Goal: Navigation & Orientation: Go to known website

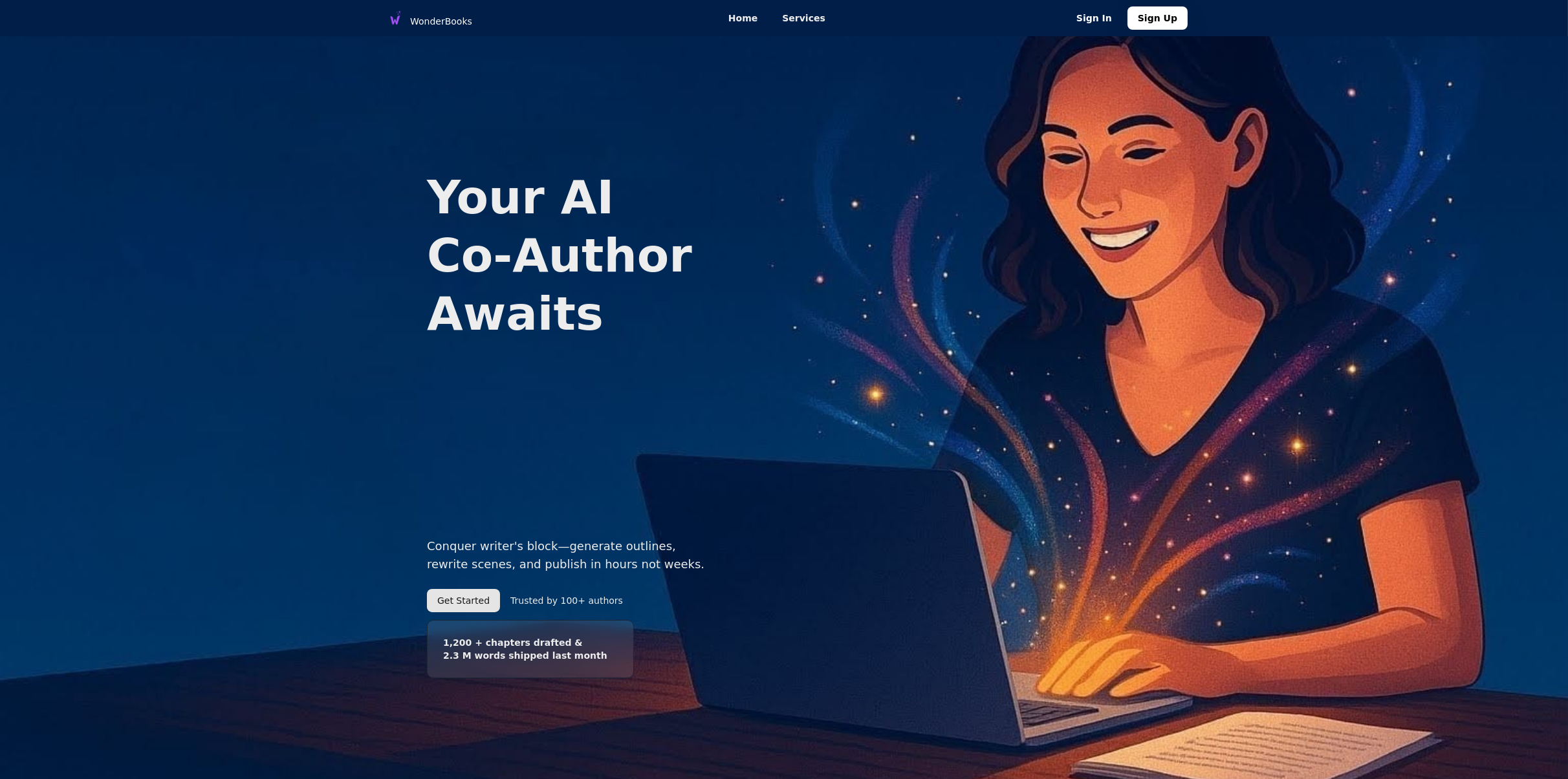
click at [517, 607] on span "Trusted by 100+ authors" at bounding box center [566, 601] width 113 height 13
drag, startPoint x: 517, startPoint y: 607, endPoint x: 618, endPoint y: 616, distance: 101.4
click at [618, 616] on div "Conquer writer's block—generate outlines, rewrite scenes, and publish in hours …" at bounding box center [570, 610] width 286 height 146
click at [559, 654] on h3 "1,200 + chapters drafted & 2.3 M words shipped last month" at bounding box center [531, 649] width 207 height 58
drag, startPoint x: 445, startPoint y: 659, endPoint x: 629, endPoint y: 659, distance: 184.0
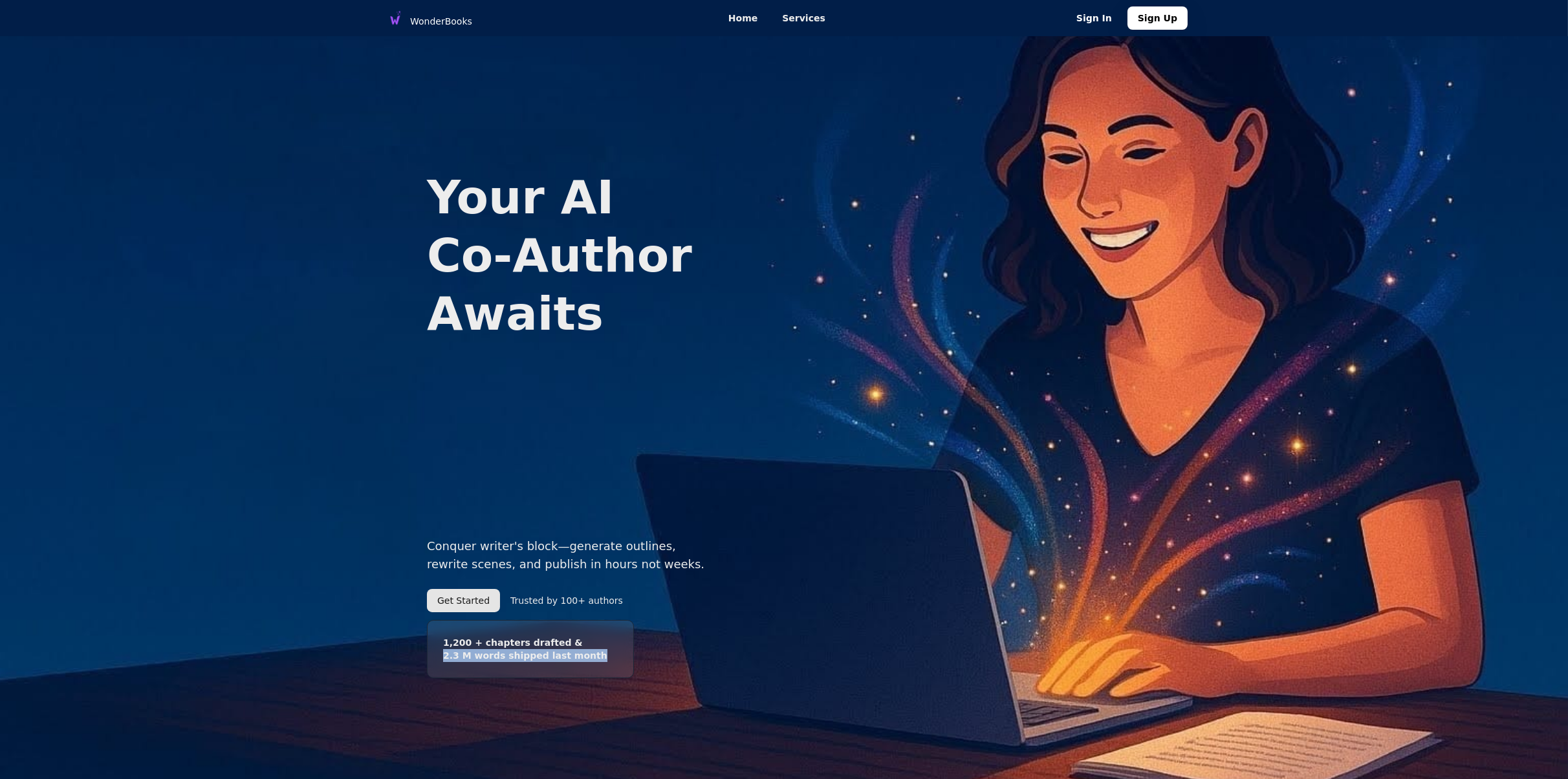
click at [629, 659] on h3 "1,200 + chapters drafted & 2.3 M words shipped last month" at bounding box center [531, 649] width 207 height 58
drag, startPoint x: 550, startPoint y: 642, endPoint x: 466, endPoint y: 631, distance: 84.7
click at [466, 631] on h3 "1,200 + chapters drafted & 2.3 M words shipped last month" at bounding box center [531, 649] width 207 height 58
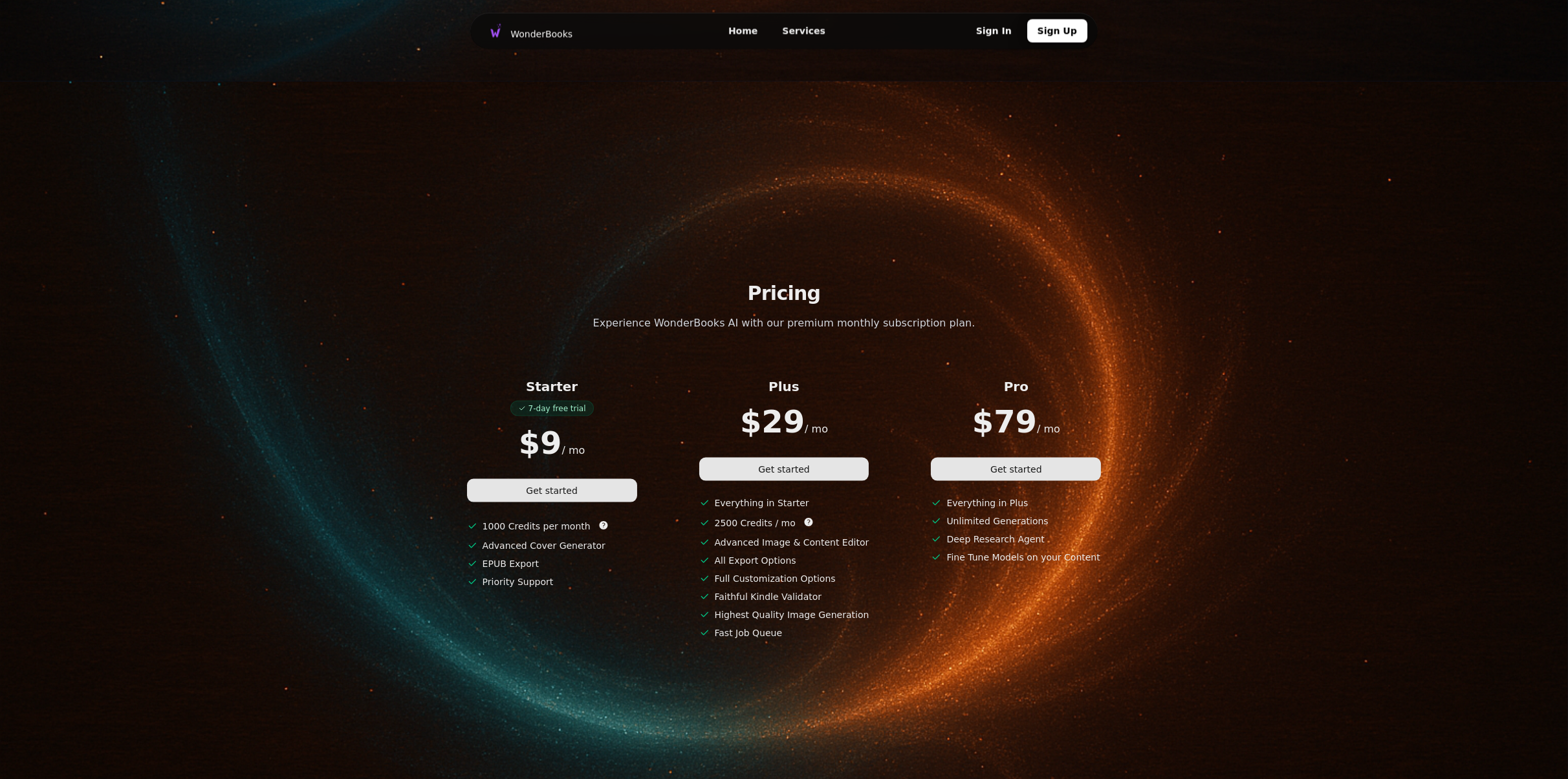
scroll to position [4855, 0]
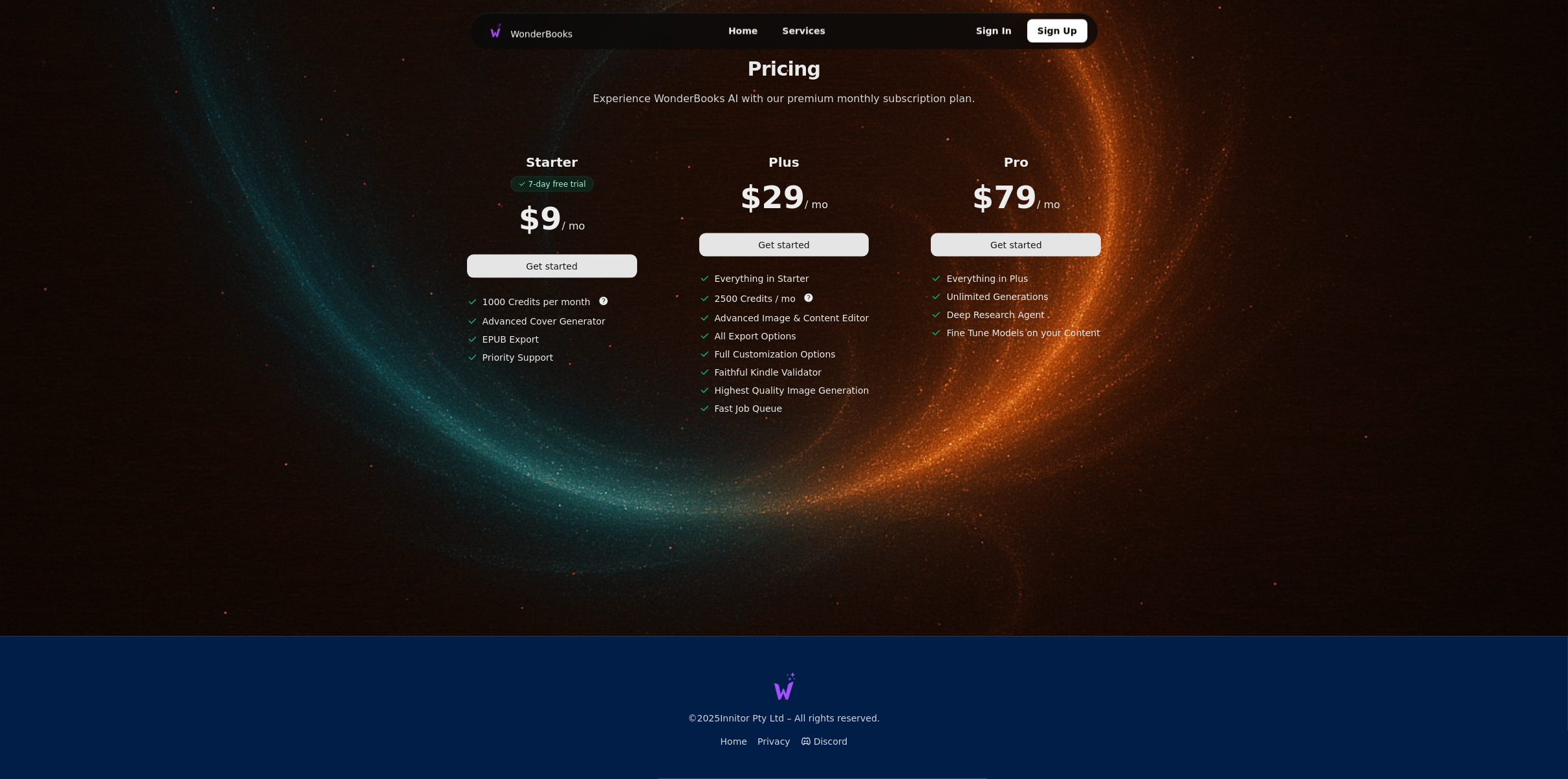
click at [822, 741] on link "Discord" at bounding box center [824, 741] width 47 height 13
